Goal: Task Accomplishment & Management: Manage account settings

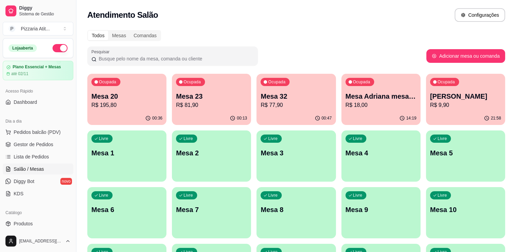
click at [319, 98] on p "Mesa 32" at bounding box center [296, 96] width 69 height 9
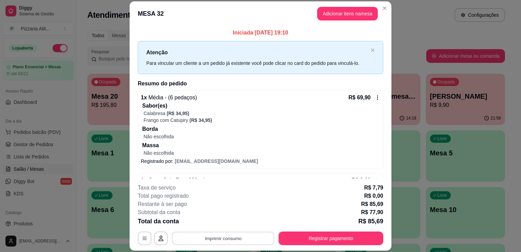
click at [238, 240] on button "Imprimir consumo" at bounding box center [223, 238] width 102 height 13
click at [228, 221] on button "IMPRESSORA" at bounding box center [223, 222] width 48 height 11
click at [298, 242] on button "Registrar pagamento" at bounding box center [331, 238] width 102 height 13
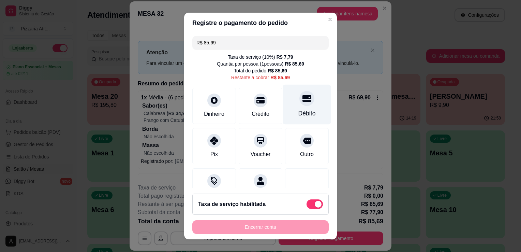
click at [298, 109] on div "Débito" at bounding box center [306, 113] width 17 height 9
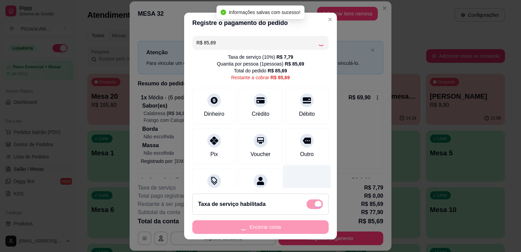
type input "R$ 0,00"
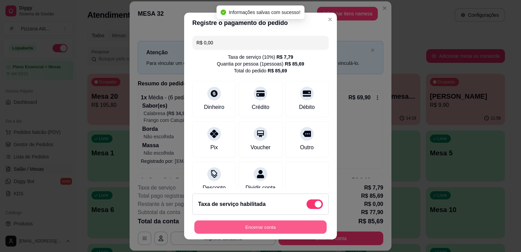
click at [279, 227] on button "Encerrar conta" at bounding box center [260, 226] width 132 height 13
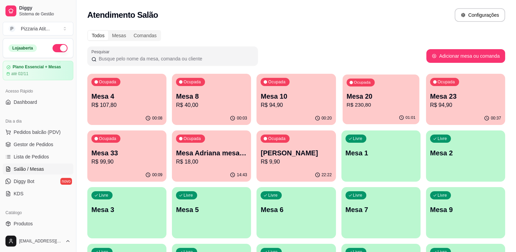
click at [386, 107] on p "R$ 230,80" at bounding box center [380, 105] width 69 height 8
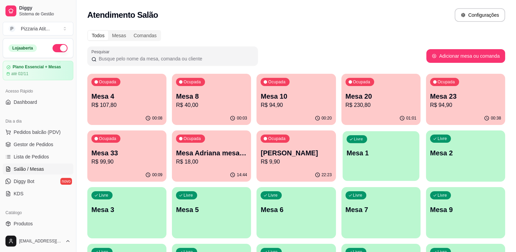
click at [379, 154] on button "Livre Mesa 1" at bounding box center [380, 156] width 77 height 50
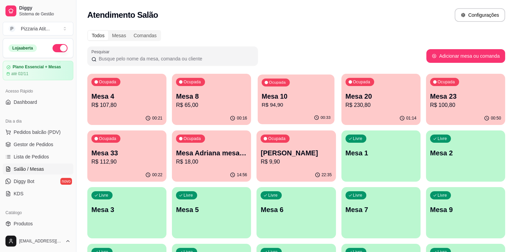
click at [297, 106] on p "R$ 94,90" at bounding box center [296, 105] width 69 height 8
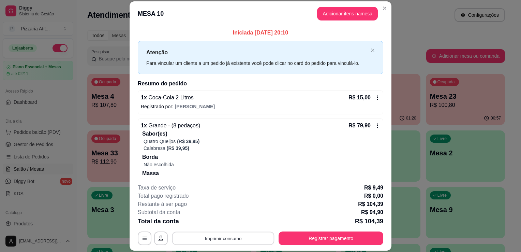
click at [208, 240] on button "Imprimir consumo" at bounding box center [223, 238] width 102 height 13
click at [222, 228] on div "Escolha a impressora IMPRESSORA" at bounding box center [223, 217] width 56 height 23
click at [318, 230] on div "**********" at bounding box center [260, 213] width 245 height 61
click at [317, 235] on button "Registrar pagamento" at bounding box center [331, 238] width 102 height 13
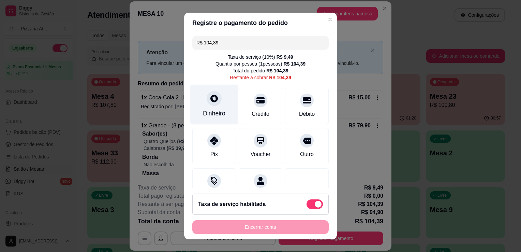
click at [210, 98] on icon at bounding box center [214, 98] width 8 height 8
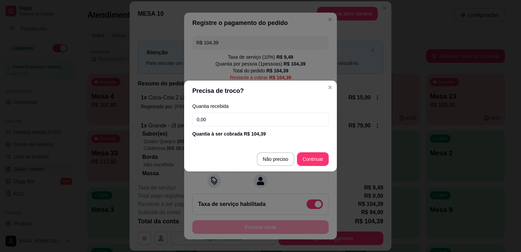
click at [210, 117] on input "0,00" at bounding box center [260, 120] width 136 height 14
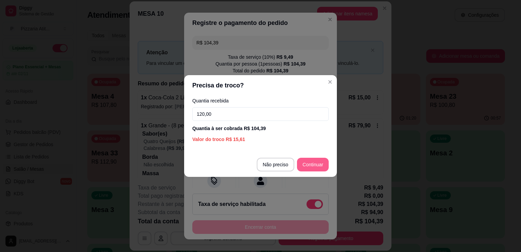
type input "120,00"
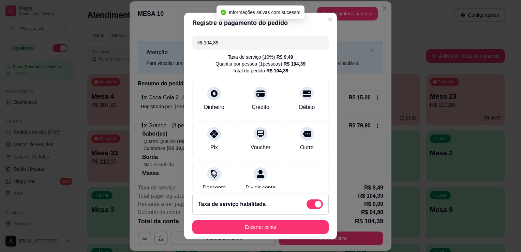
type input "R$ 0,00"
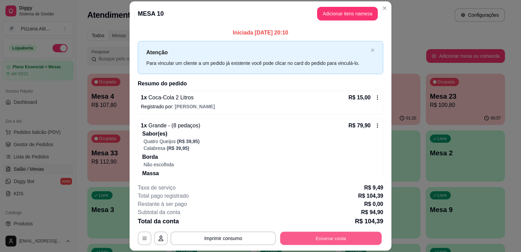
click at [298, 237] on button "Encerrar conta" at bounding box center [331, 238] width 102 height 13
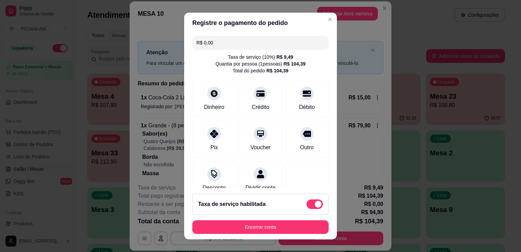
click at [249, 234] on footer "Taxa de serviço habilitada Encerrar conta" at bounding box center [260, 213] width 153 height 51
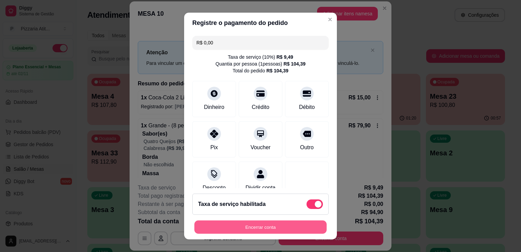
click at [250, 234] on div "Encerrar conta" at bounding box center [260, 227] width 136 height 14
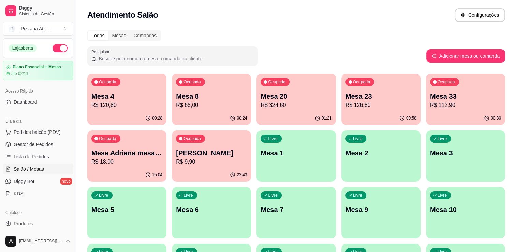
click at [466, 93] on p "Mesa 33" at bounding box center [465, 96] width 71 height 10
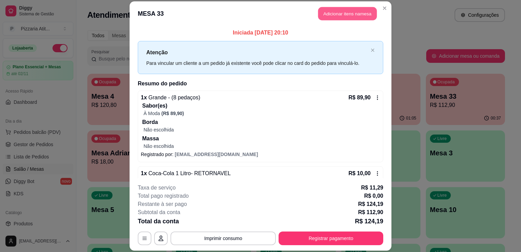
click at [364, 11] on button "Adicionar itens na mesa" at bounding box center [347, 13] width 59 height 13
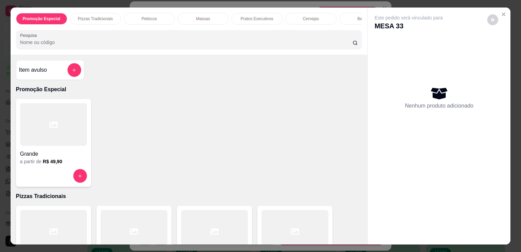
click at [243, 46] on input "Pesquisa" at bounding box center [186, 42] width 332 height 7
click at [241, 45] on input "Pesquisa" at bounding box center [186, 42] width 332 height 7
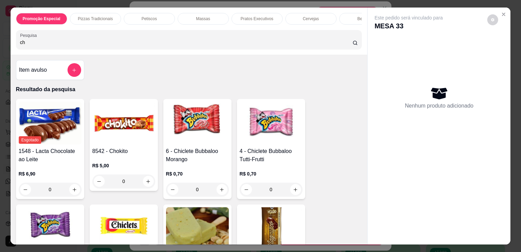
type input "c"
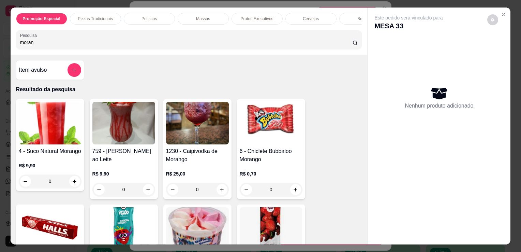
type input "moran"
click at [275, 226] on img at bounding box center [271, 228] width 63 height 43
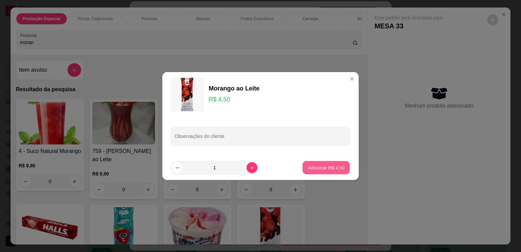
click at [322, 166] on p "Adicionar R$ 4,50" at bounding box center [326, 167] width 37 height 6
type input "1"
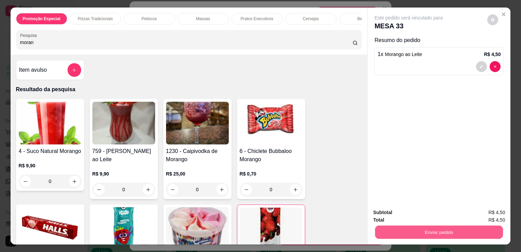
click at [456, 226] on button "Enviar pedido" at bounding box center [439, 231] width 128 height 13
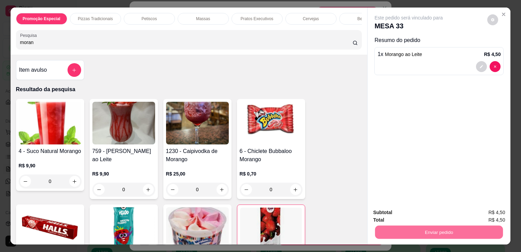
click at [472, 210] on button "Enviar pedido" at bounding box center [487, 212] width 38 height 13
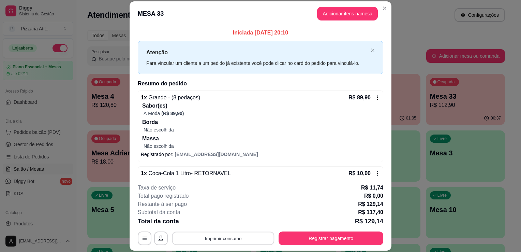
click at [258, 232] on button "Imprimir consumo" at bounding box center [223, 238] width 102 height 13
click at [233, 218] on button "IMPRESSORA" at bounding box center [223, 222] width 48 height 11
click at [342, 12] on button "Adicionar itens na mesa" at bounding box center [347, 14] width 61 height 14
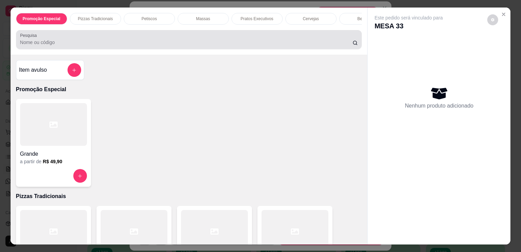
click at [215, 37] on div at bounding box center [189, 40] width 338 height 14
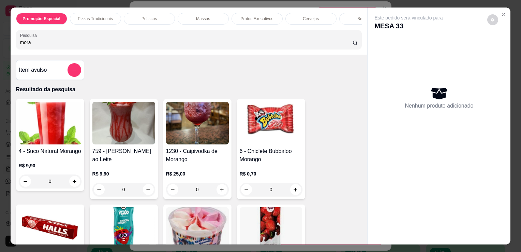
type input "mora"
click at [263, 218] on img at bounding box center [271, 228] width 63 height 43
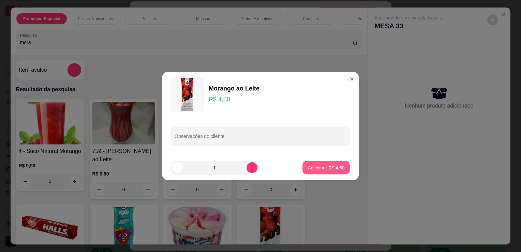
click at [338, 169] on p "Adicionar R$ 4,50" at bounding box center [326, 167] width 37 height 6
type input "1"
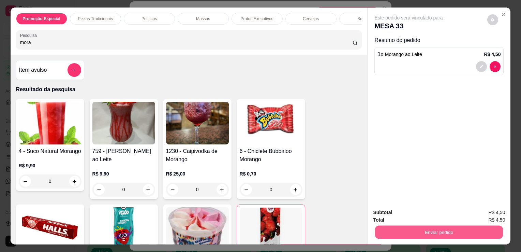
click at [412, 231] on button "Enviar pedido" at bounding box center [439, 231] width 128 height 13
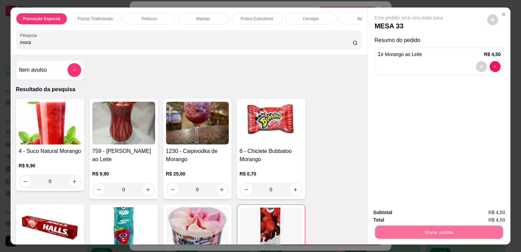
click at [491, 211] on button "Enviar pedido" at bounding box center [487, 212] width 38 height 13
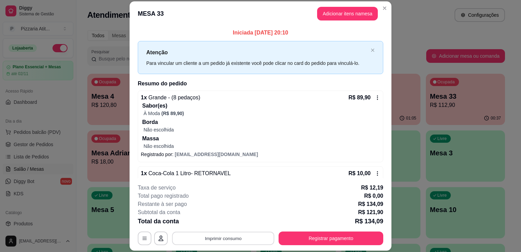
click at [214, 241] on button "Imprimir consumo" at bounding box center [223, 238] width 102 height 13
click at [226, 221] on button "IMPRESSORA" at bounding box center [223, 222] width 48 height 11
click at [311, 236] on button "Registrar pagamento" at bounding box center [331, 238] width 102 height 13
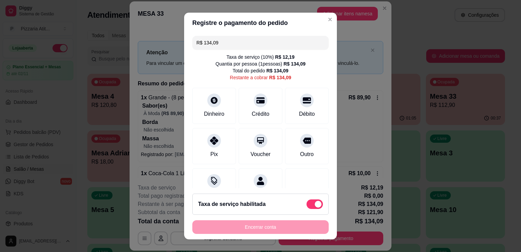
click at [228, 40] on input "R$ 134,09" at bounding box center [260, 43] width 128 height 14
click at [299, 111] on div "Débito" at bounding box center [306, 113] width 17 height 9
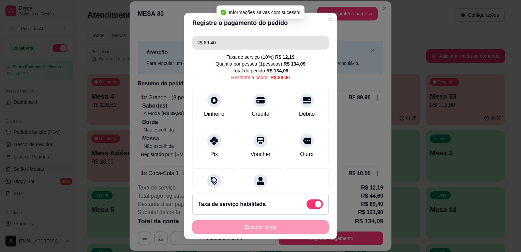
click at [219, 41] on input "R$ 89,40" at bounding box center [260, 43] width 128 height 14
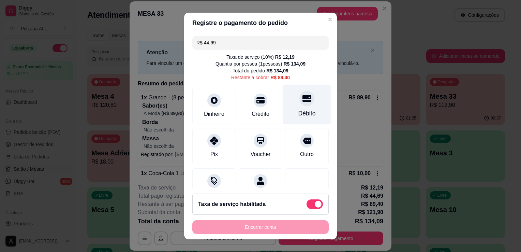
click at [291, 105] on div "Débito" at bounding box center [307, 105] width 48 height 40
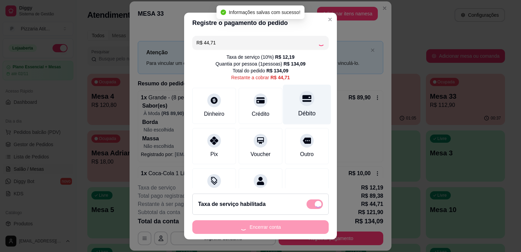
type input "R$ 0,00"
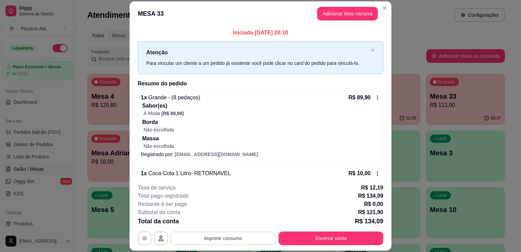
click at [246, 236] on button "Imprimir consumo" at bounding box center [222, 238] width 105 height 14
click at [226, 222] on button "IMPRESSORA" at bounding box center [222, 222] width 49 height 11
click at [340, 238] on button "Encerrar conta" at bounding box center [331, 238] width 102 height 13
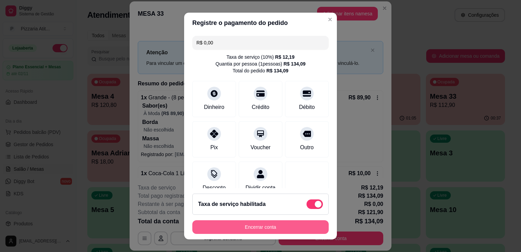
click at [304, 226] on button "Encerrar conta" at bounding box center [260, 227] width 136 height 14
